Goal: Task Accomplishment & Management: Manage account settings

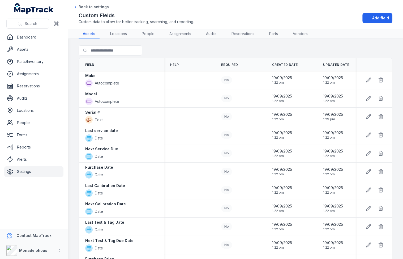
click at [19, 169] on link "Settings" at bounding box center [33, 171] width 59 height 11
click at [182, 127] on td at bounding box center [189, 135] width 51 height 18
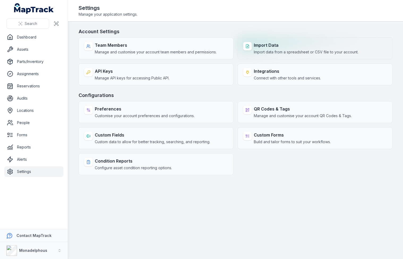
click at [272, 53] on span "Import data from a spreadsheet or CSV file to your account." at bounding box center [306, 51] width 105 height 5
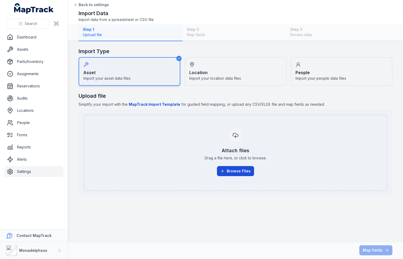
click at [231, 171] on button "Browse Files" at bounding box center [235, 171] width 37 height 10
click button "Browse Files" at bounding box center [235, 171] width 37 height 10
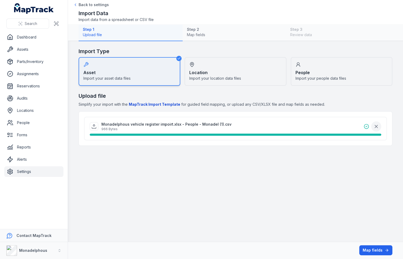
click at [376, 128] on icon "button" at bounding box center [375, 126] width 5 height 5
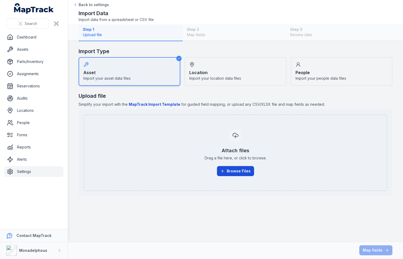
click at [233, 169] on button "Browse Files" at bounding box center [235, 171] width 37 height 10
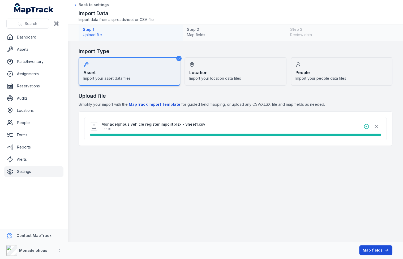
click at [363, 248] on button "Map fields" at bounding box center [375, 250] width 33 height 10
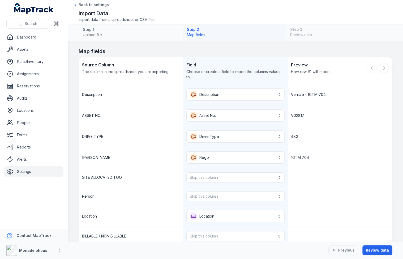
scroll to position [37, 0]
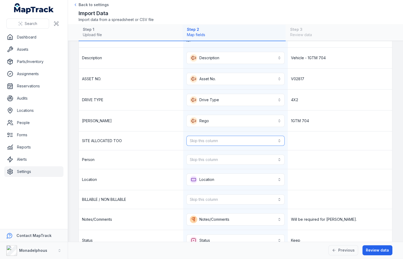
click at [231, 139] on button "Skip this column" at bounding box center [235, 141] width 98 height 10
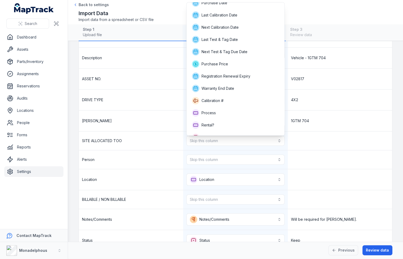
scroll to position [88, 0]
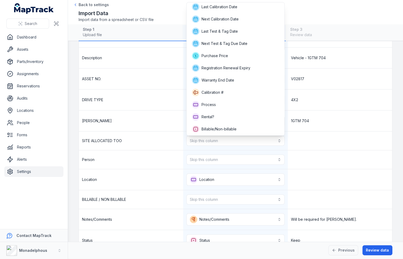
click at [324, 133] on div "SITE ALLOCATED TOO Skip this column" at bounding box center [235, 140] width 313 height 19
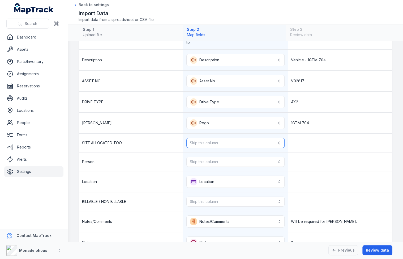
scroll to position [39, 0]
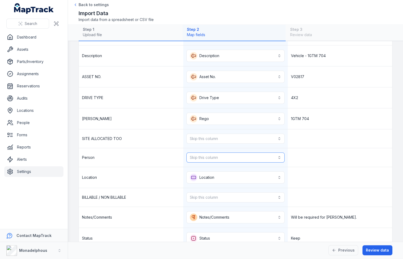
click at [245, 158] on button "Skip this column" at bounding box center [235, 157] width 98 height 10
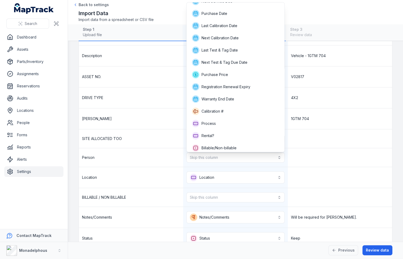
scroll to position [72, 0]
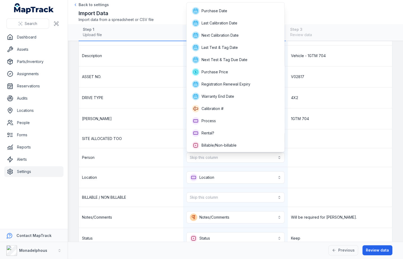
click at [329, 125] on div "**********" at bounding box center [235, 146] width 313 height 203
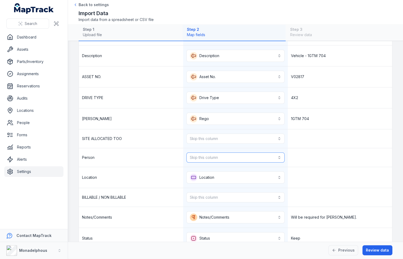
scroll to position [48, 0]
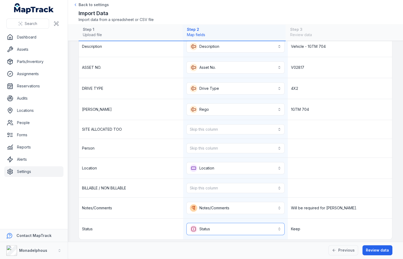
click at [257, 224] on button "**********" at bounding box center [235, 229] width 98 height 12
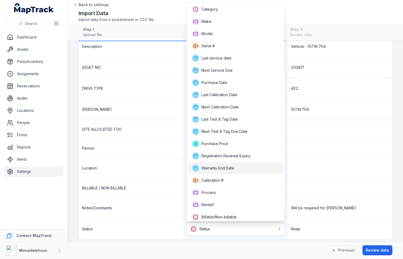
scroll to position [15, 0]
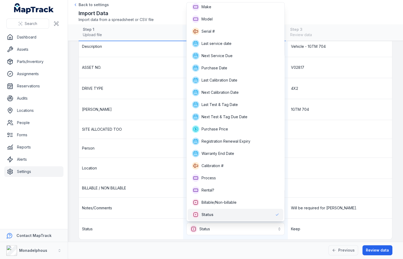
click at [327, 149] on div "**********" at bounding box center [235, 137] width 313 height 203
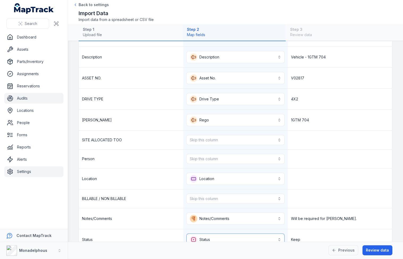
scroll to position [48, 0]
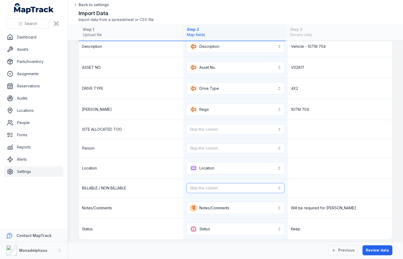
click at [257, 183] on button "Skip this column" at bounding box center [235, 188] width 98 height 10
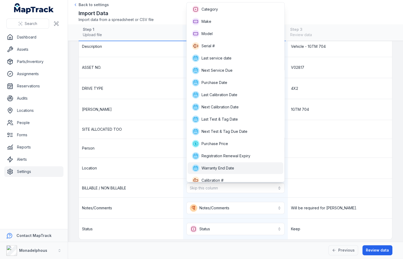
scroll to position [42, 0]
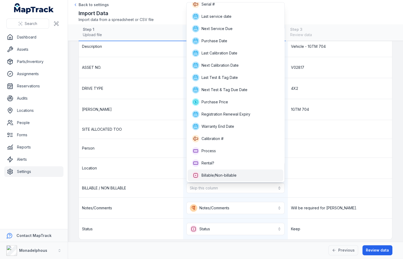
click at [243, 171] on div "Billable/Non-billable" at bounding box center [235, 174] width 87 height 7
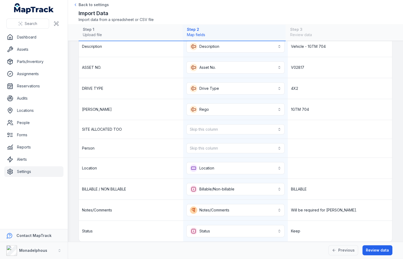
click at [300, 168] on div at bounding box center [340, 168] width 104 height 21
click at [240, 144] on button "Skip this column" at bounding box center [235, 148] width 98 height 10
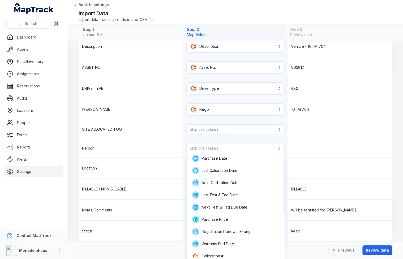
scroll to position [101, 0]
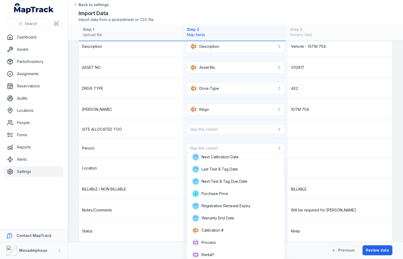
click at [296, 149] on div "Person Skip this column" at bounding box center [235, 148] width 313 height 19
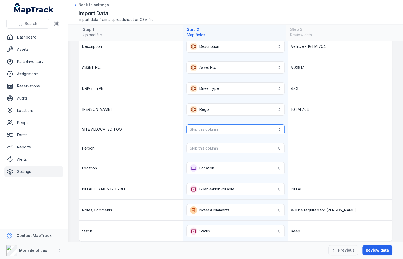
click at [244, 127] on button "Skip this column" at bounding box center [235, 129] width 98 height 10
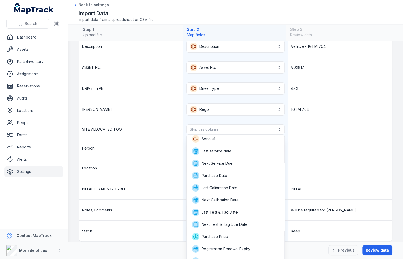
scroll to position [83, 0]
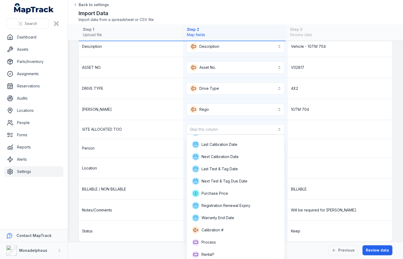
click at [314, 157] on div "**********" at bounding box center [235, 138] width 313 height 205
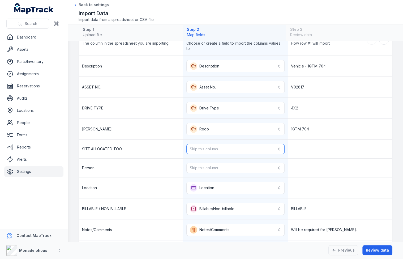
scroll to position [0, 0]
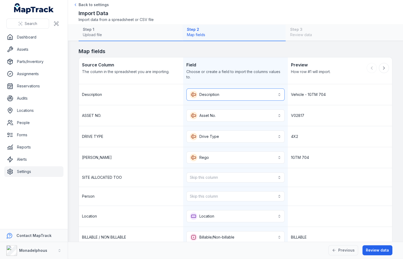
click at [249, 97] on button "**********" at bounding box center [235, 94] width 98 height 12
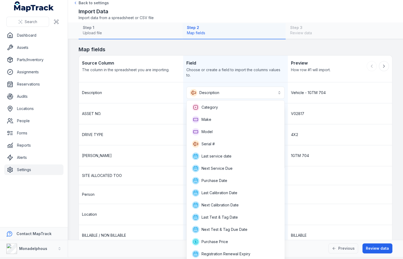
click at [296, 115] on div "**********" at bounding box center [235, 184] width 313 height 205
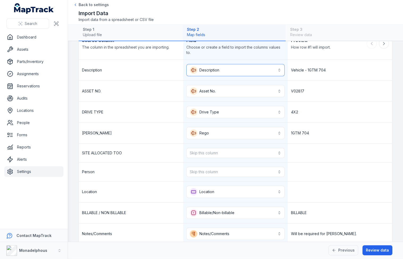
scroll to position [50, 0]
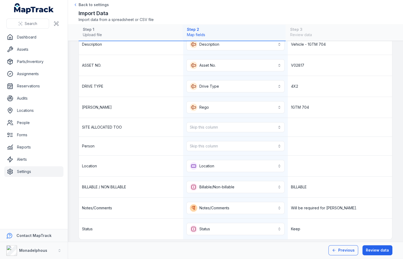
click at [348, 253] on button "Previous" at bounding box center [343, 250] width 30 height 10
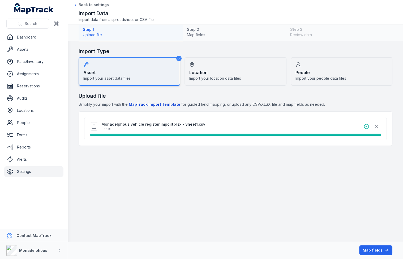
scroll to position [0, 0]
click at [373, 250] on button "Map fields" at bounding box center [375, 250] width 33 height 10
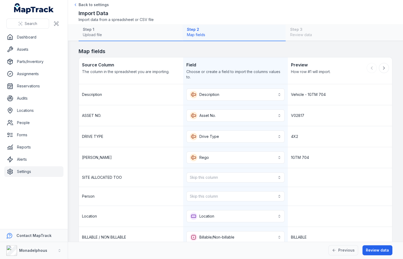
scroll to position [50, 0]
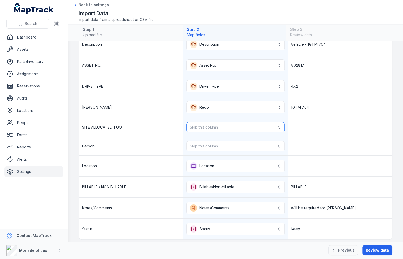
click at [217, 123] on button "Skip this column" at bounding box center [235, 127] width 98 height 10
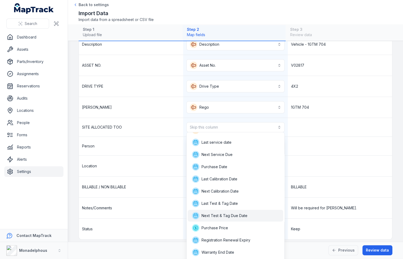
scroll to position [0, 0]
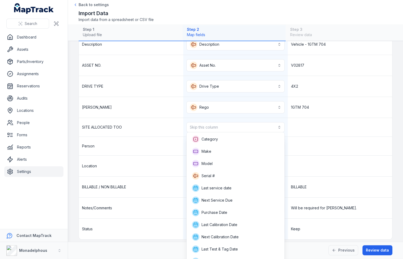
click at [341, 123] on div "SITE ALLOCATED TOO Skip this column" at bounding box center [235, 127] width 313 height 19
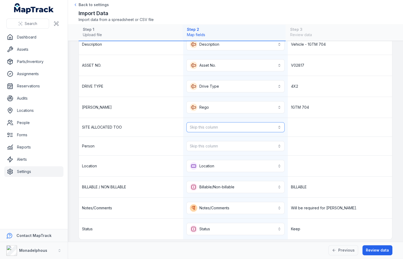
click at [279, 122] on button "Skip this column" at bounding box center [235, 127] width 98 height 10
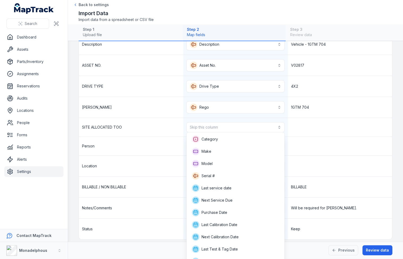
click at [355, 138] on div "**********" at bounding box center [235, 136] width 313 height 205
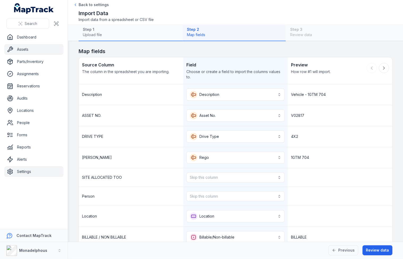
click at [33, 48] on link "Assets" at bounding box center [33, 49] width 59 height 11
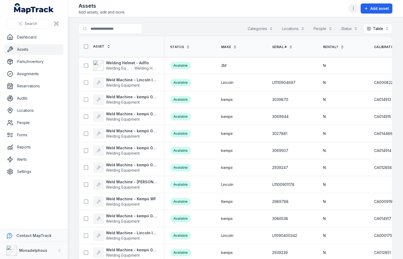
click at [355, 8] on icon "button" at bounding box center [353, 8] width 5 height 5
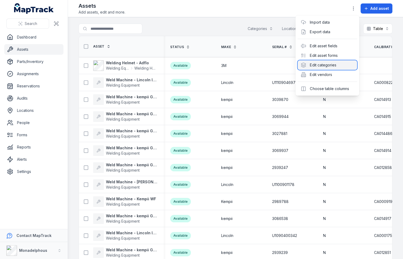
click at [338, 62] on div "Edit categories" at bounding box center [327, 65] width 59 height 10
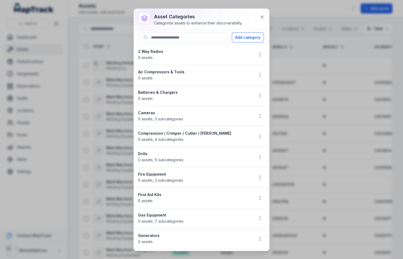
scroll to position [359, 0]
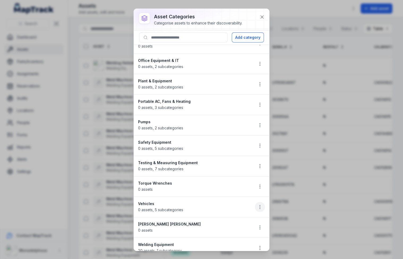
click at [260, 203] on button "button" at bounding box center [260, 207] width 10 height 10
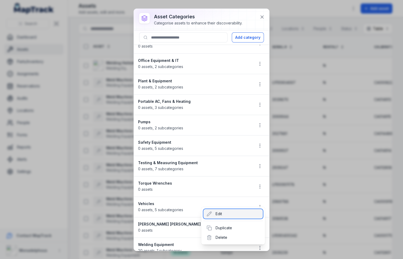
click at [251, 210] on div "Edit" at bounding box center [232, 214] width 59 height 10
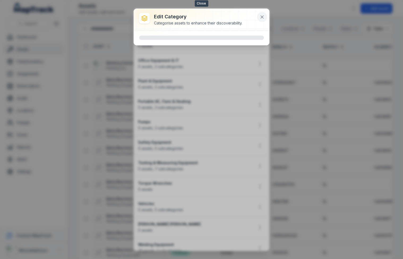
click at [260, 16] on icon at bounding box center [261, 16] width 5 height 5
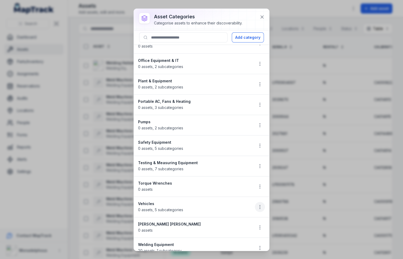
click at [261, 204] on icon "button" at bounding box center [259, 206] width 5 height 5
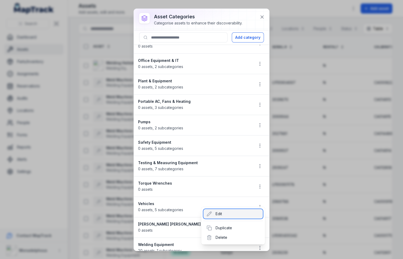
click at [241, 211] on div "Edit" at bounding box center [232, 214] width 59 height 10
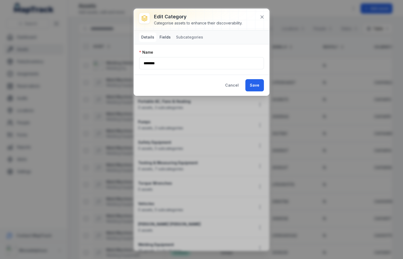
click at [169, 37] on button "Fields" at bounding box center [164, 37] width 15 height 10
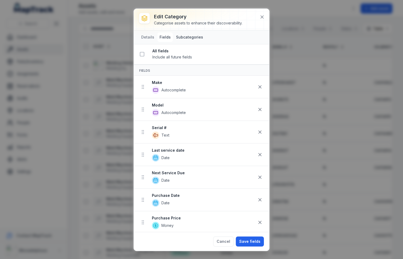
click at [190, 38] on button "Subcategories" at bounding box center [189, 37] width 31 height 10
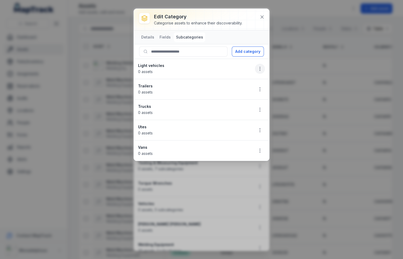
click at [259, 66] on icon "button" at bounding box center [259, 68] width 5 height 5
click at [246, 101] on div "Delete" at bounding box center [232, 106] width 59 height 10
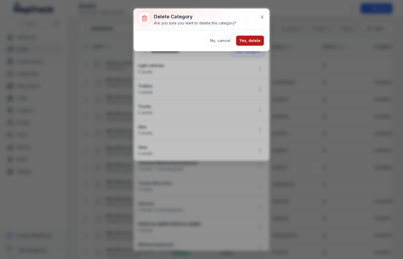
click at [255, 40] on button "Yes, delete" at bounding box center [250, 41] width 28 height 10
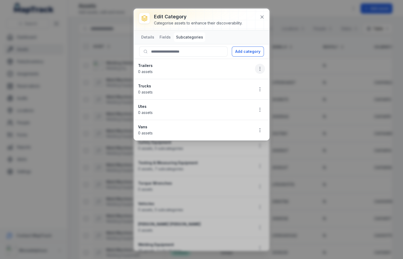
click at [260, 68] on icon "button" at bounding box center [259, 68] width 5 height 5
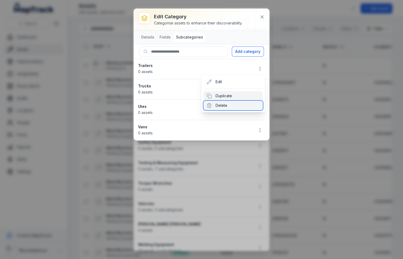
click at [242, 101] on div "Delete" at bounding box center [232, 106] width 59 height 10
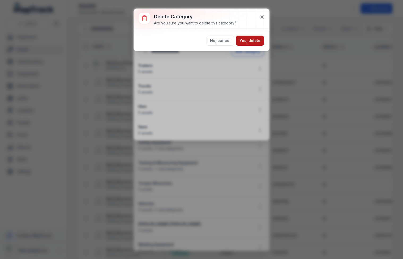
click at [252, 41] on button "Yes, delete" at bounding box center [250, 41] width 28 height 10
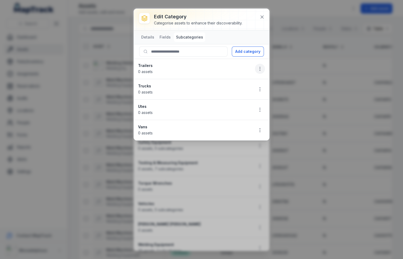
click at [260, 70] on icon "button" at bounding box center [259, 68] width 5 height 5
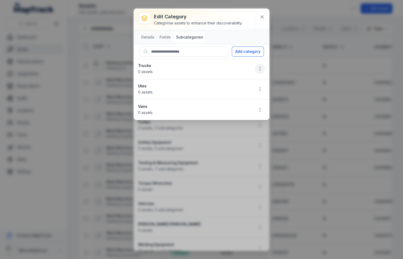
click at [259, 68] on icon "button" at bounding box center [259, 68] width 5 height 5
click at [236, 103] on div "Delete" at bounding box center [232, 106] width 59 height 10
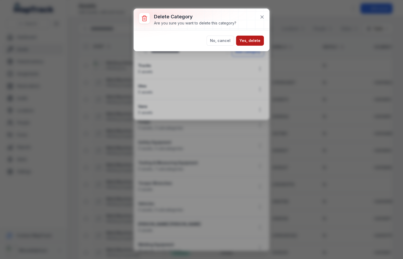
click at [246, 40] on button "Yes, delete" at bounding box center [250, 41] width 28 height 10
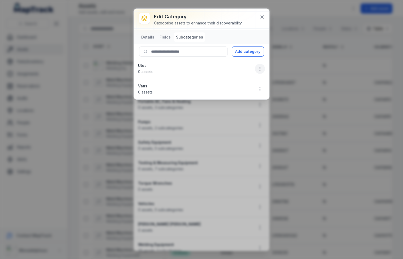
click at [263, 68] on button "button" at bounding box center [260, 69] width 10 height 10
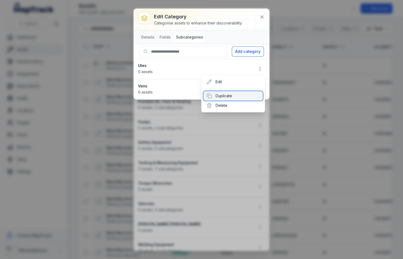
click at [241, 100] on div "Duplicate" at bounding box center [232, 96] width 59 height 10
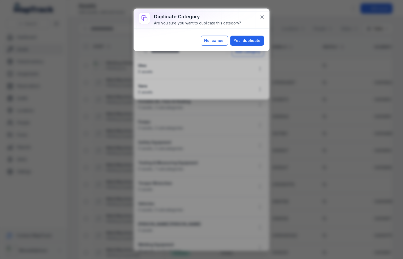
click at [220, 36] on button "No, cancel" at bounding box center [214, 41] width 27 height 10
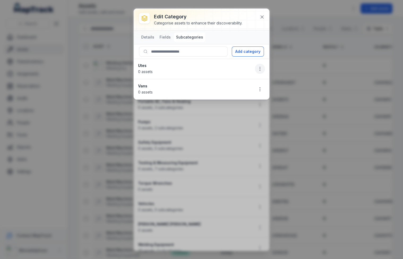
click at [260, 67] on icon "button" at bounding box center [259, 68] width 5 height 5
click at [240, 102] on div "Delete" at bounding box center [232, 106] width 59 height 10
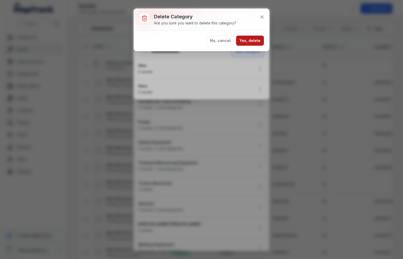
click at [252, 40] on button "Yes, delete" at bounding box center [250, 41] width 28 height 10
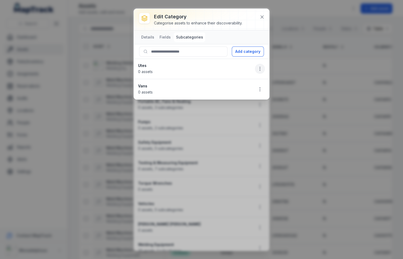
click at [259, 69] on icon "button" at bounding box center [259, 68] width 5 height 5
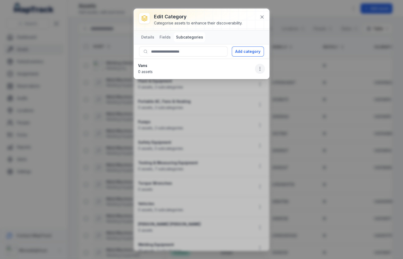
click at [259, 71] on button "button" at bounding box center [260, 69] width 10 height 10
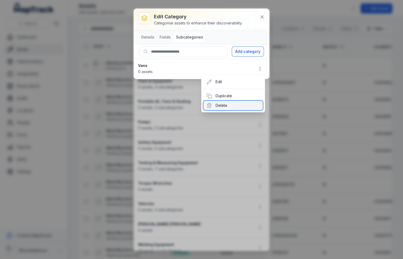
click at [245, 103] on div "Delete" at bounding box center [232, 106] width 59 height 10
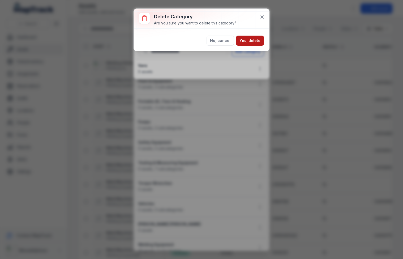
click at [247, 40] on button "Yes, delete" at bounding box center [250, 41] width 28 height 10
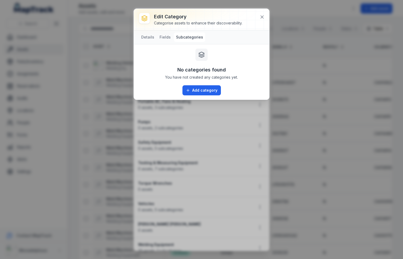
click at [206, 131] on div "Edit category Categorise assets to enhance their discoverability. Details Field…" at bounding box center [201, 129] width 403 height 259
click at [263, 20] on button at bounding box center [262, 17] width 10 height 10
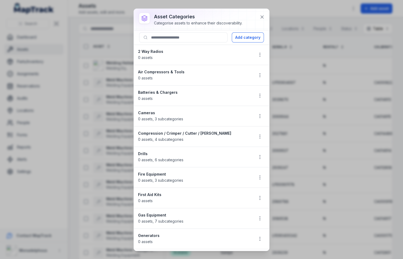
scroll to position [359, 0]
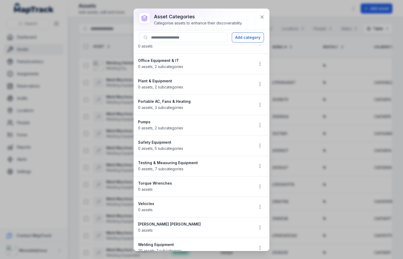
click at [142, 201] on strong "Vehicles" at bounding box center [193, 203] width 111 height 5
copy strong "Vehicles"
click at [261, 18] on icon at bounding box center [261, 16] width 5 height 5
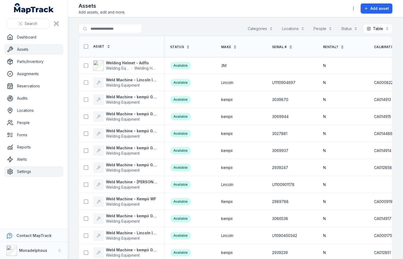
click at [30, 169] on link "Settings" at bounding box center [33, 171] width 59 height 11
click at [33, 174] on link "Settings" at bounding box center [33, 171] width 59 height 11
click at [76, 129] on main "Search for assets Categories Locations People Status Table ***** Asset Status M…" at bounding box center [235, 138] width 335 height 242
click at [222, 148] on span "kempii" at bounding box center [226, 150] width 11 height 5
click at [236, 148] on div "kempii" at bounding box center [240, 150] width 38 height 5
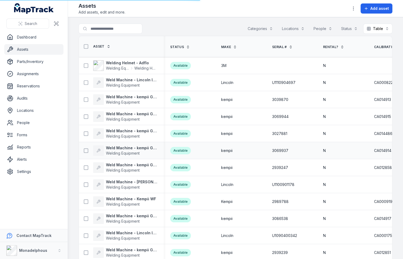
click at [234, 148] on div "kempii" at bounding box center [240, 150] width 38 height 5
click at [278, 148] on span "3069937" at bounding box center [280, 150] width 16 height 5
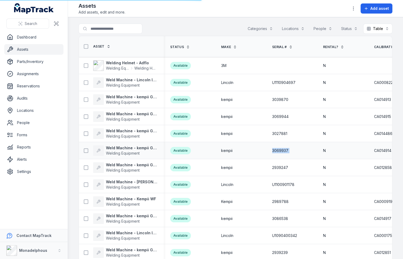
click at [278, 148] on span "3069937" at bounding box center [280, 150] width 16 height 5
click at [283, 131] on span "3027881" at bounding box center [279, 133] width 15 height 5
click at [287, 114] on span "3069944" at bounding box center [280, 116] width 16 height 5
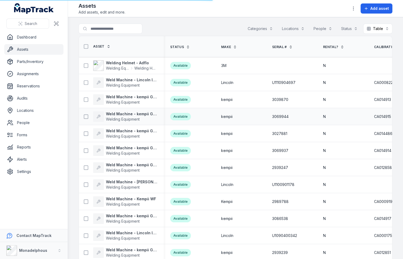
click at [287, 114] on span "3069944" at bounding box center [280, 116] width 16 height 5
click at [292, 97] on div "3039870" at bounding box center [291, 99] width 38 height 5
